Goal: Task Accomplishment & Management: Manage account settings

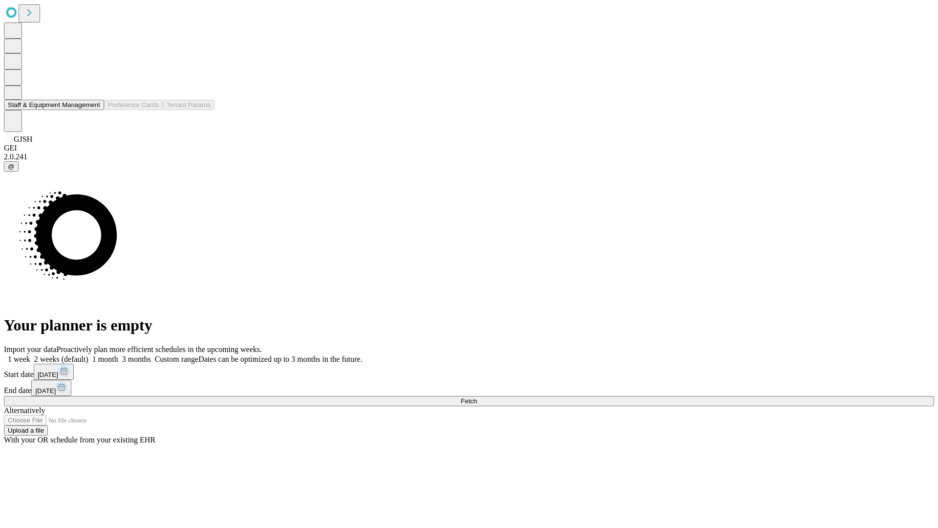
click at [93, 110] on button "Staff & Equipment Management" at bounding box center [54, 105] width 100 height 10
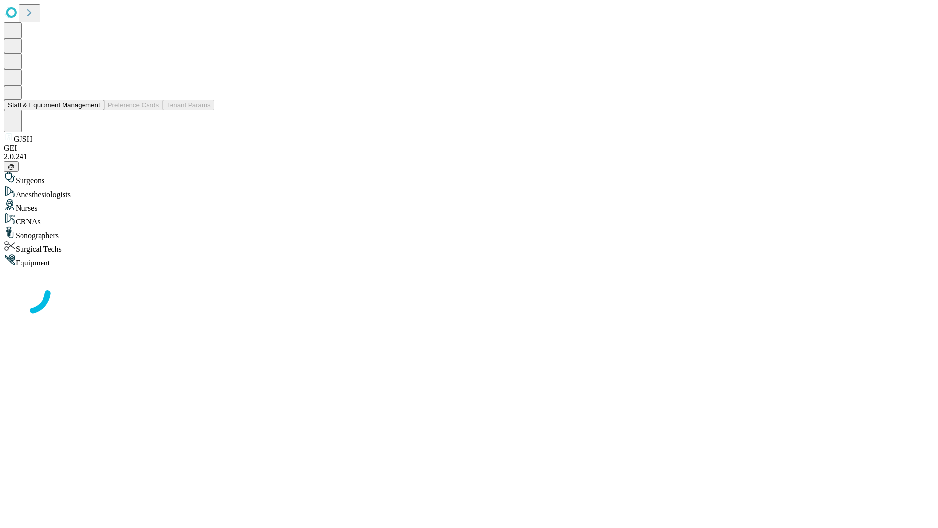
click at [93, 110] on button "Staff & Equipment Management" at bounding box center [54, 105] width 100 height 10
